Goal: Find specific page/section: Find specific page/section

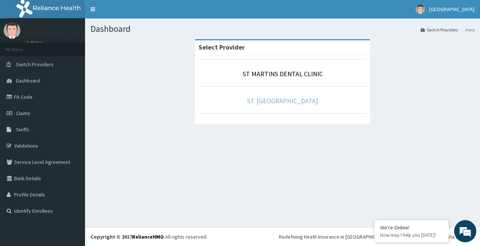
click at [273, 102] on link "ST. [GEOGRAPHIC_DATA]" at bounding box center [282, 101] width 71 height 9
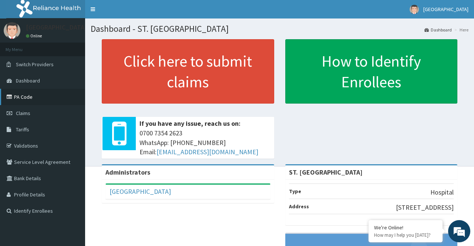
click at [28, 100] on link "PA Code" at bounding box center [42, 97] width 85 height 16
